Goal: Navigation & Orientation: Find specific page/section

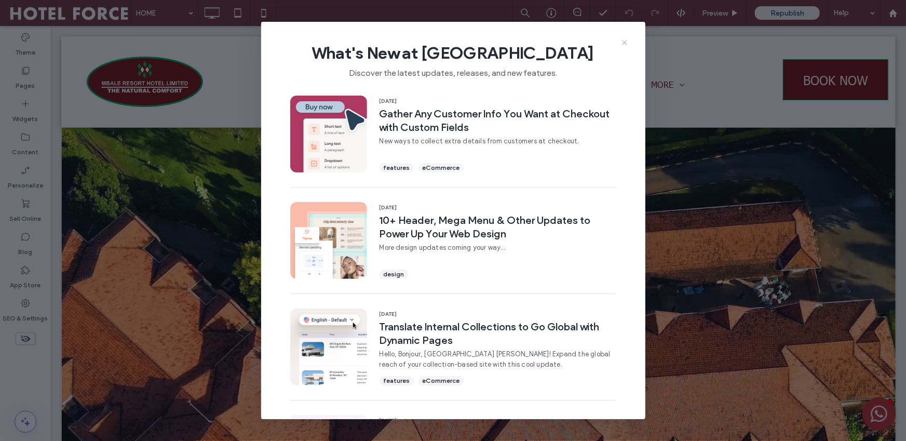
click at [621, 41] on icon at bounding box center [624, 42] width 8 height 8
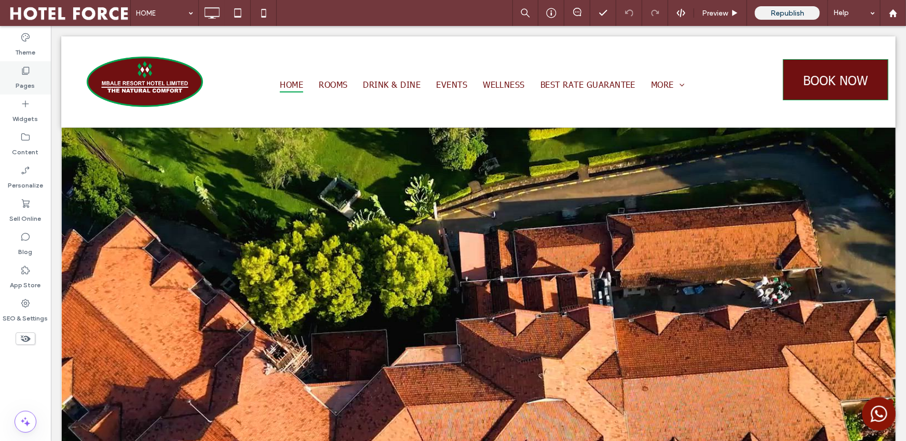
click at [19, 75] on div "Pages" at bounding box center [25, 77] width 51 height 33
click at [28, 74] on use at bounding box center [25, 71] width 7 height 8
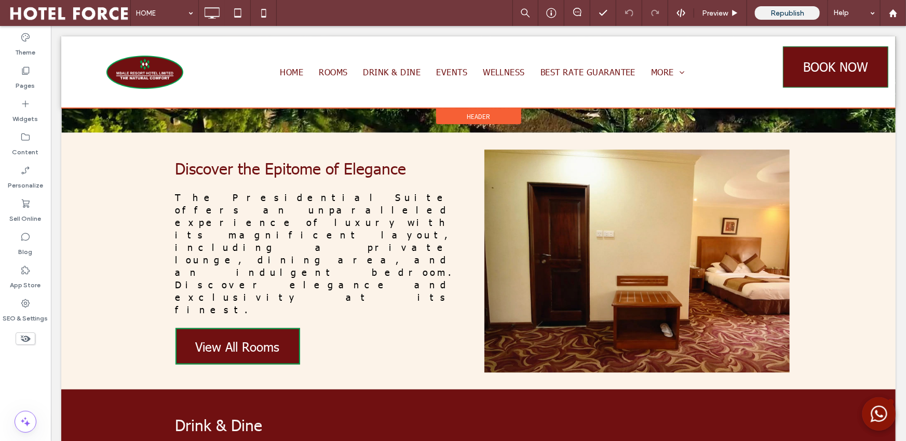
scroll to position [127, 0]
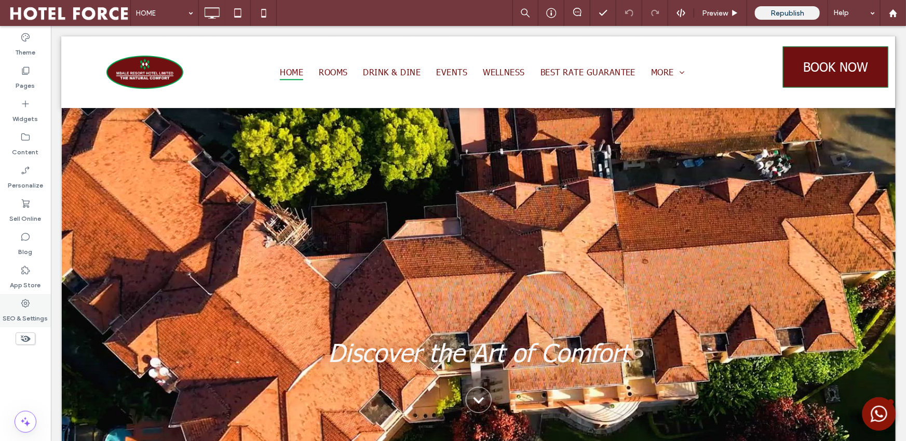
click at [13, 311] on label "SEO & Settings" at bounding box center [25, 315] width 45 height 15
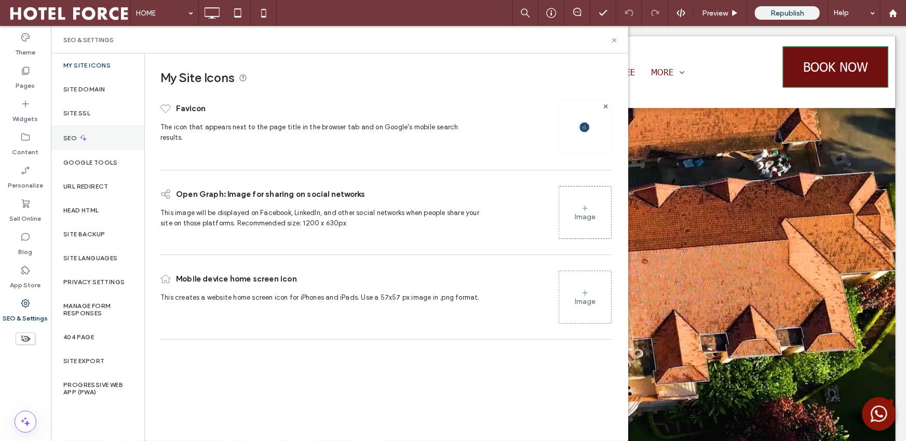
click at [115, 143] on div "SEO" at bounding box center [97, 137] width 93 height 25
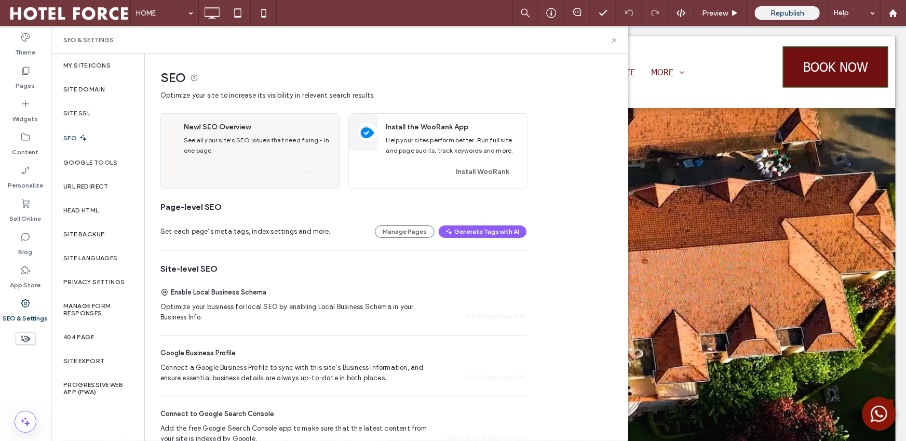
click at [22, 303] on icon at bounding box center [25, 303] width 10 height 10
click at [111, 159] on label "Google Tools" at bounding box center [90, 162] width 54 height 7
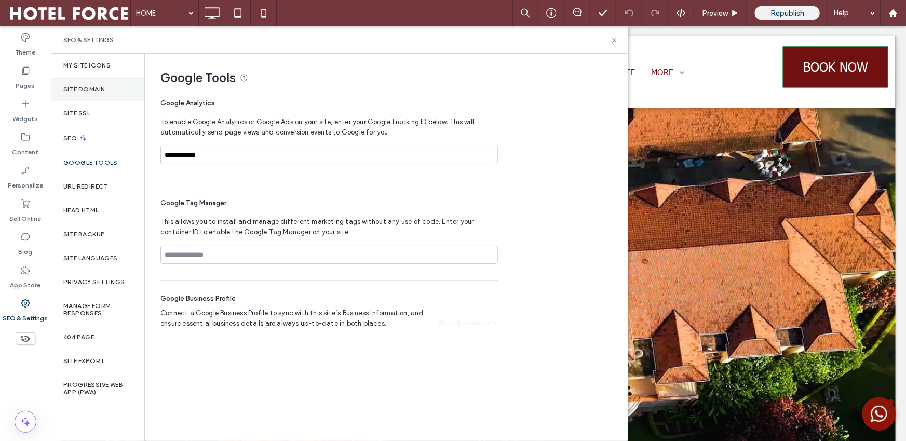
click at [118, 88] on div "Site Domain" at bounding box center [97, 89] width 93 height 24
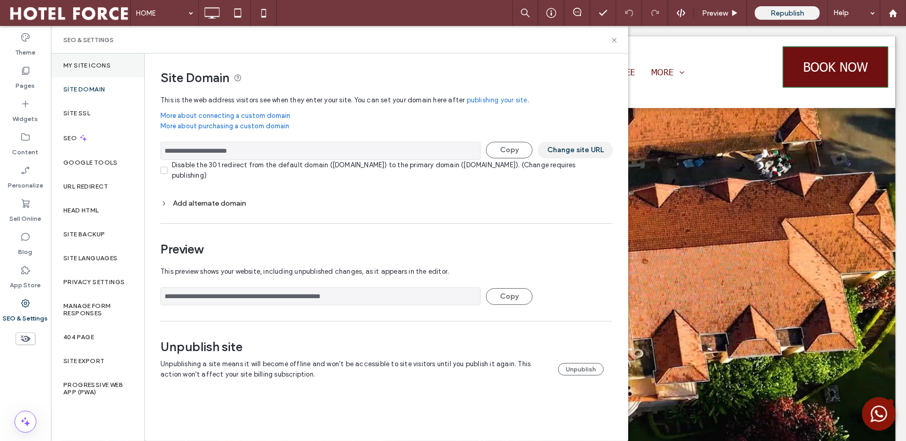
click at [116, 62] on div "My Site Icons" at bounding box center [97, 65] width 93 height 24
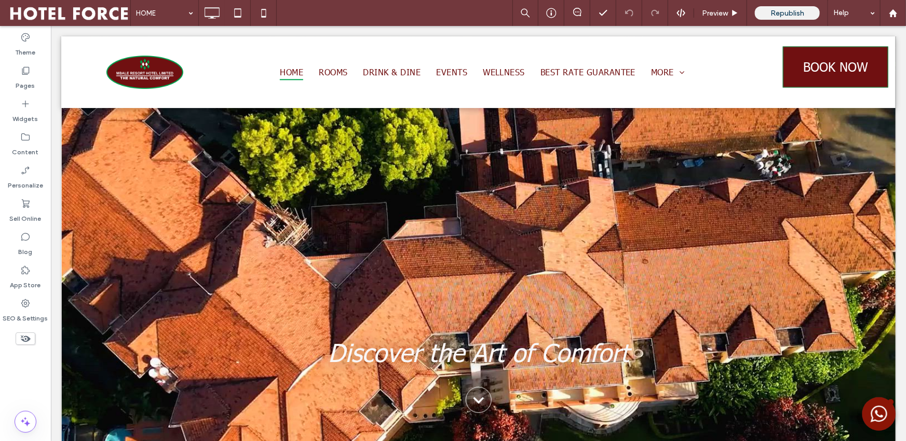
click at [72, 16] on span at bounding box center [69, 13] width 122 height 21
